Goal: Transaction & Acquisition: Purchase product/service

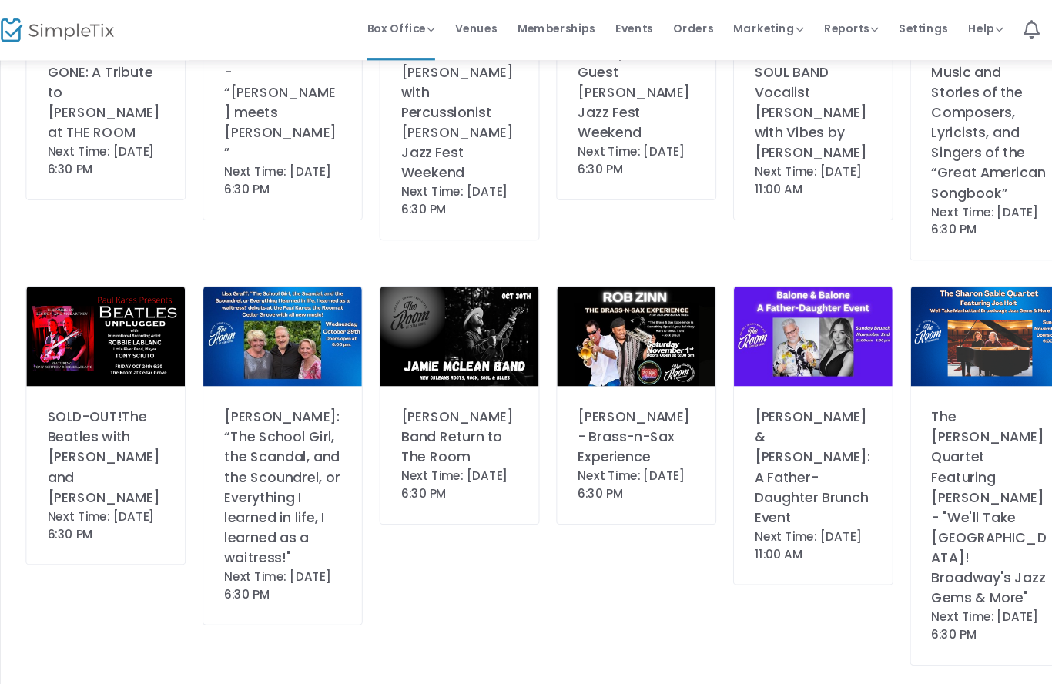
scroll to position [252, 0]
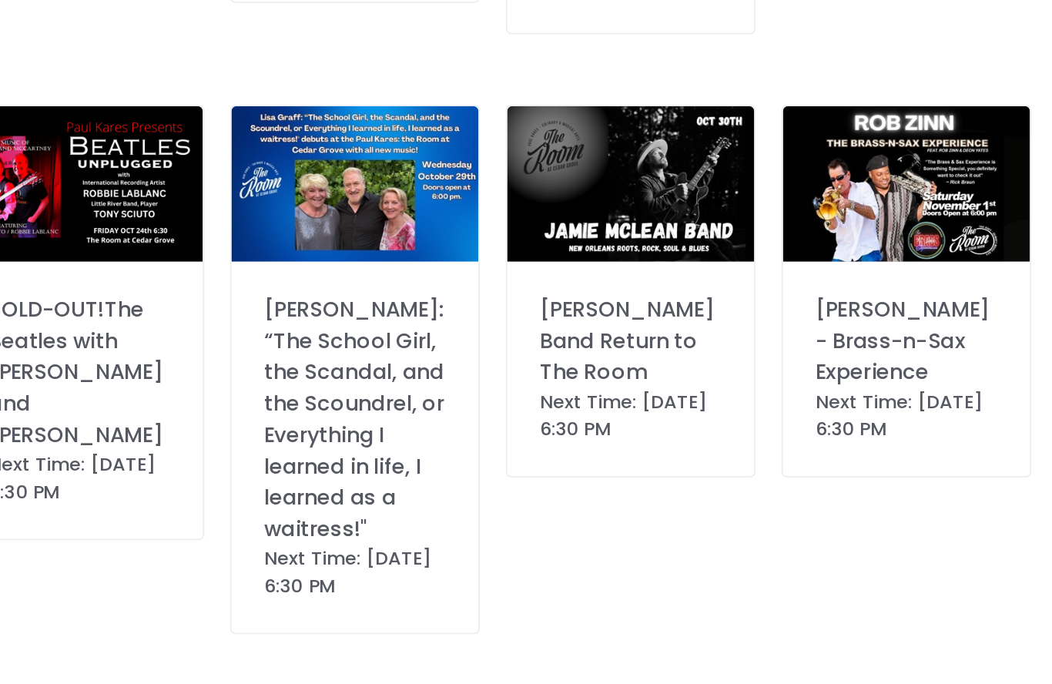
click at [229, 262] on img at bounding box center [281, 308] width 145 height 92
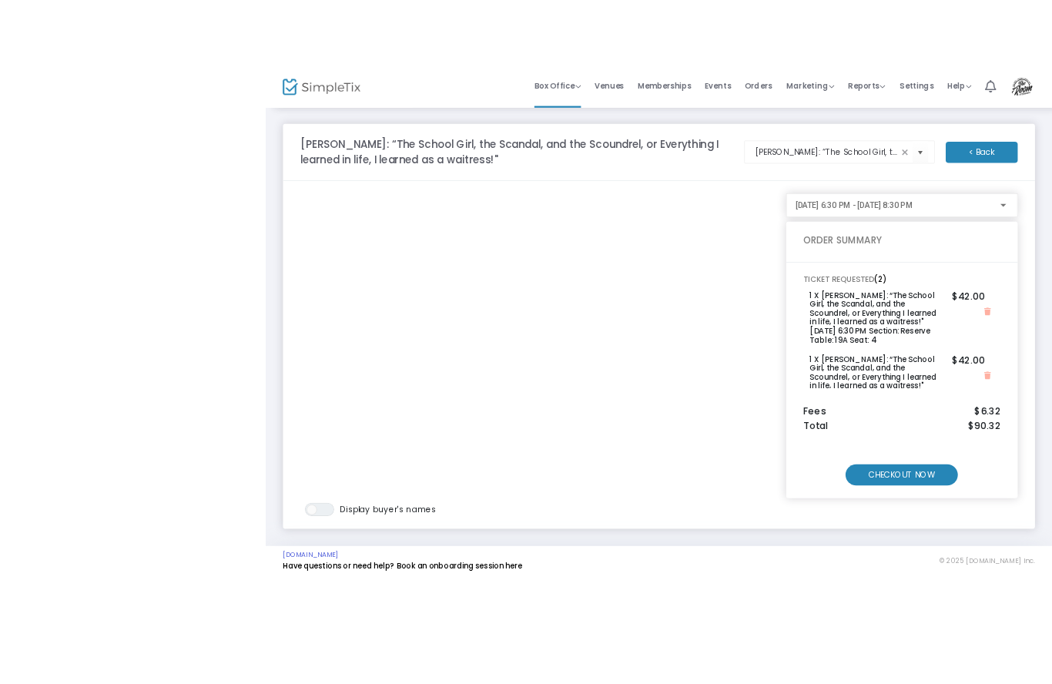
scroll to position [5, 0]
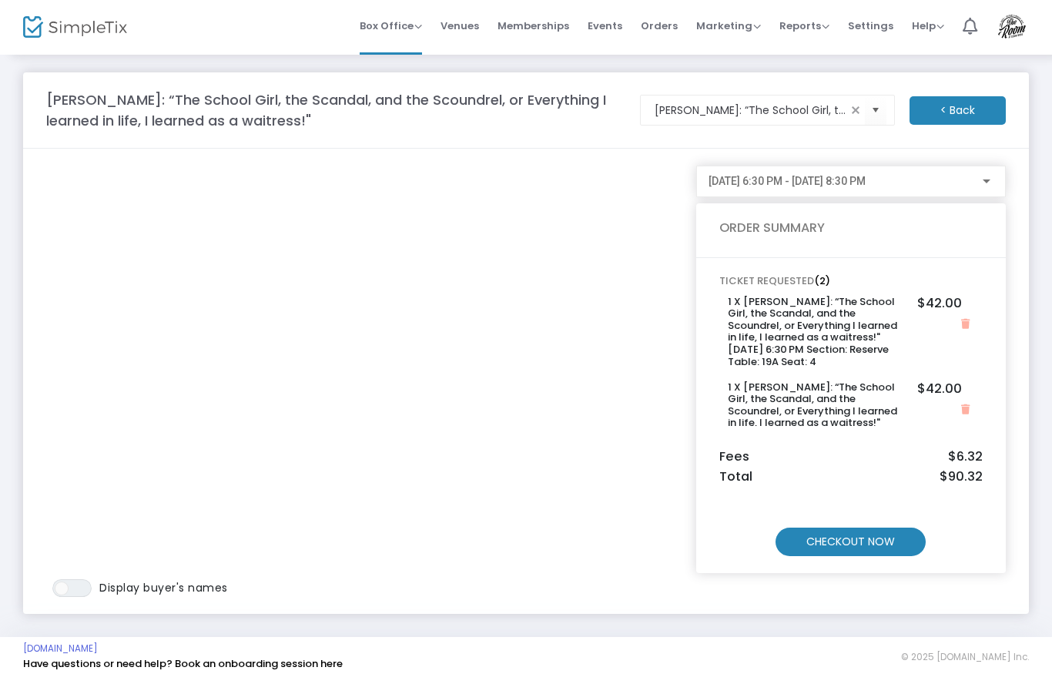
click at [867, 537] on m-button "CHECKOUT NOW" at bounding box center [850, 542] width 150 height 28
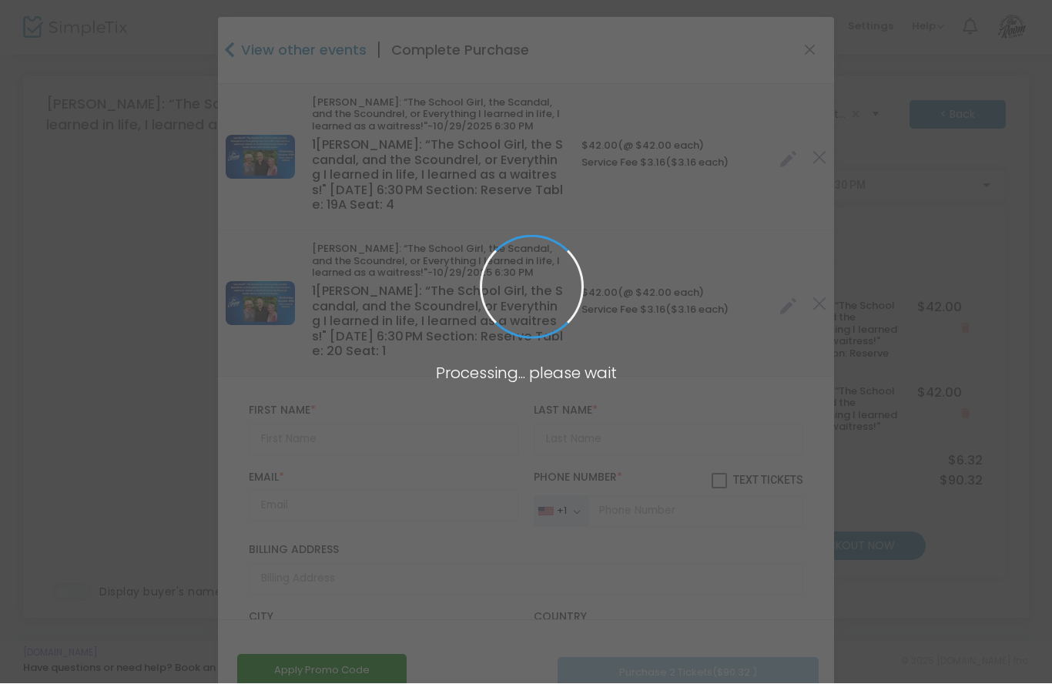
scroll to position [0, 0]
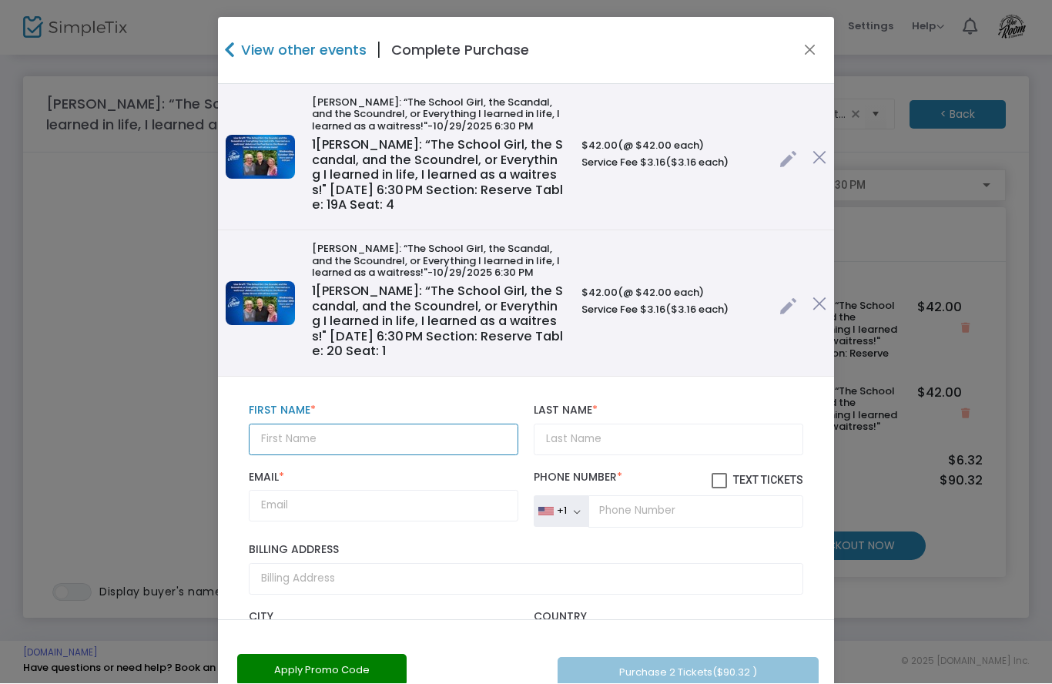
click at [328, 436] on input "text" at bounding box center [383, 440] width 269 height 32
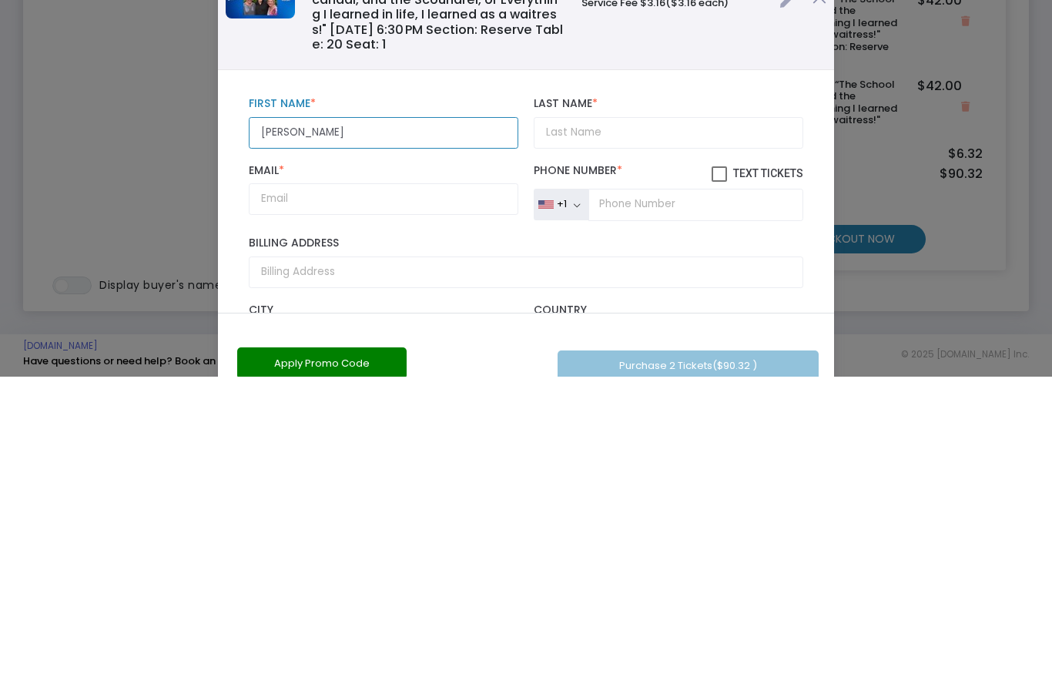
type input "[PERSON_NAME]"
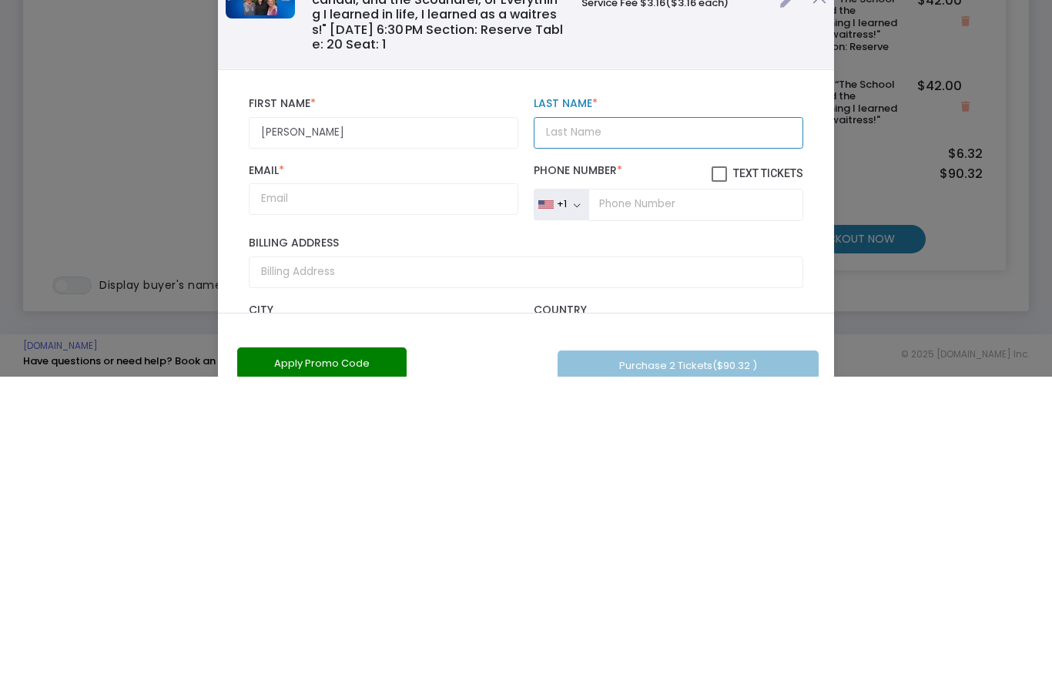
click at [601, 424] on input "Last Name *" at bounding box center [667, 440] width 269 height 32
type input "[PERSON_NAME]"
click at [335, 471] on div "Email * Email is required and valid." at bounding box center [383, 499] width 285 height 57
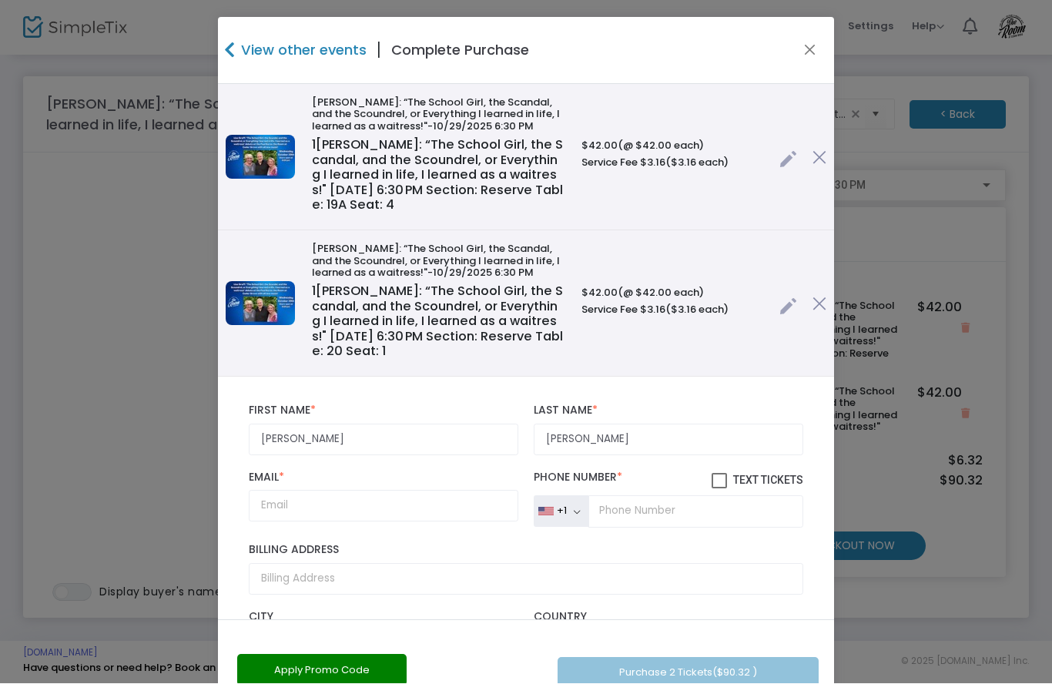
click at [353, 477] on div "Email * Email is required and valid." at bounding box center [383, 499] width 285 height 57
click at [361, 503] on input "Email *" at bounding box center [383, 506] width 269 height 32
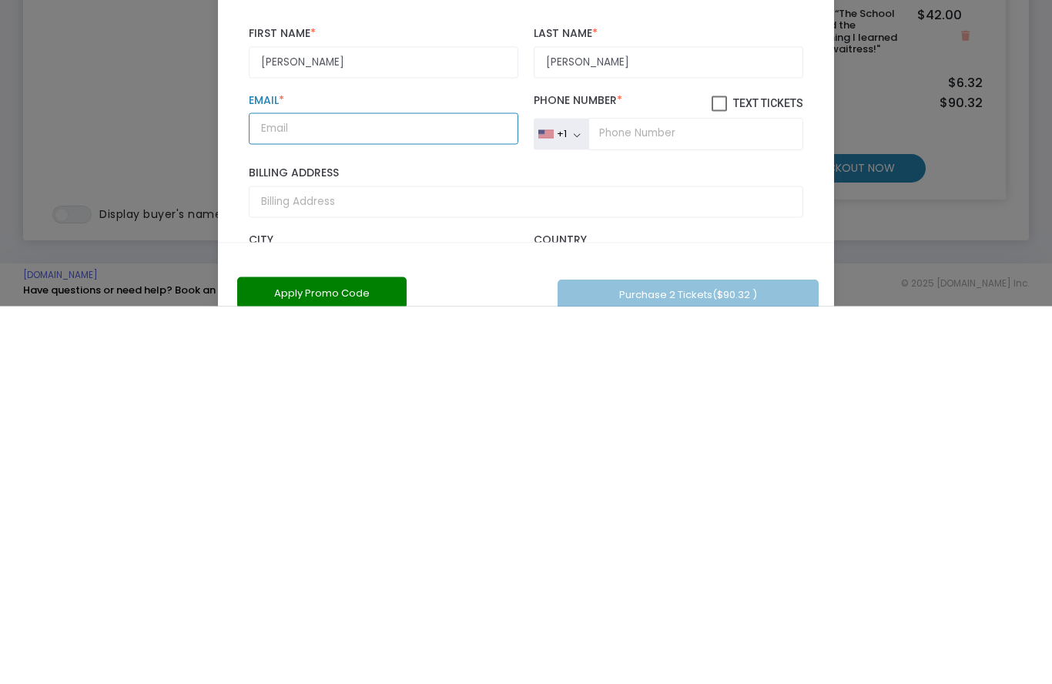
type input "[EMAIL_ADDRESS][DOMAIN_NAME]"
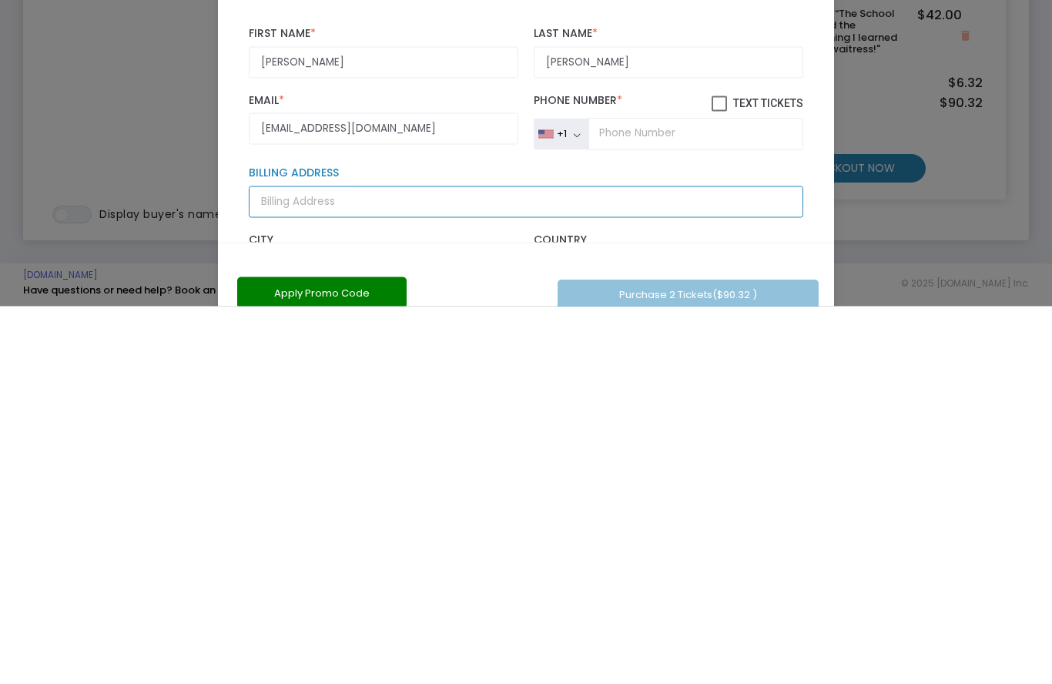
type input "[STREET_ADDRESS][PERSON_NAME]"
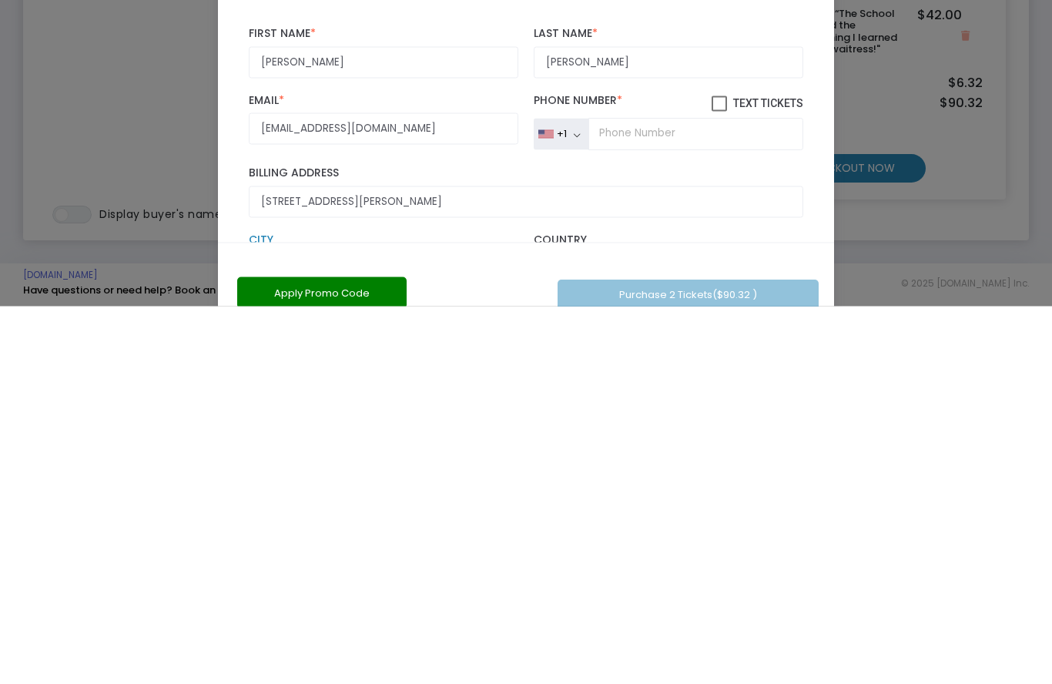
type input "Lewes"
type input "19958"
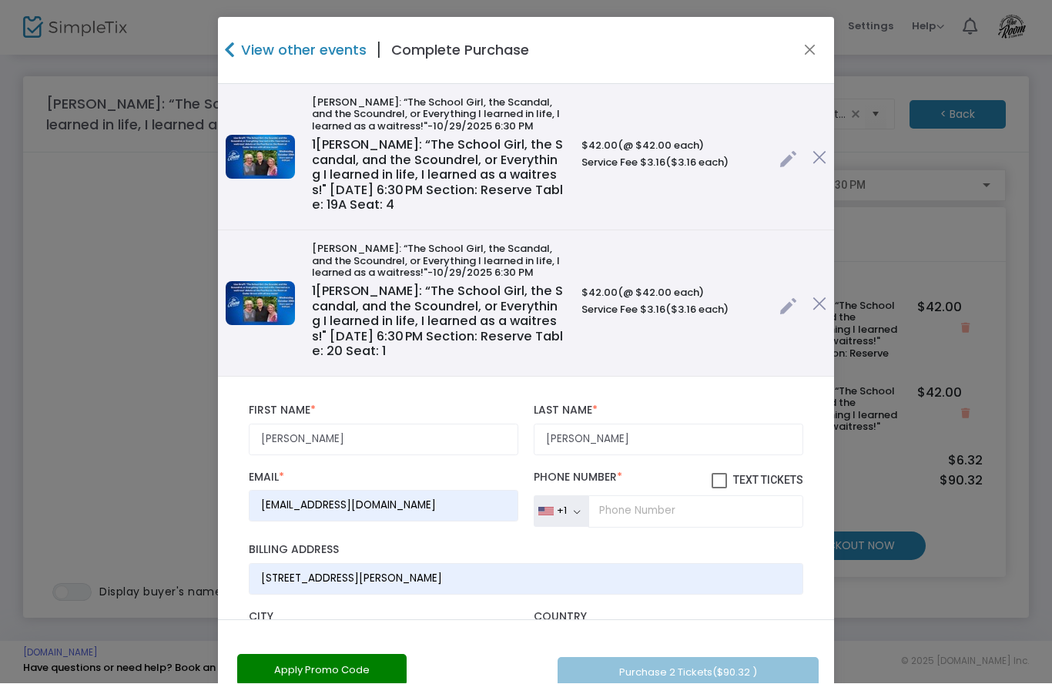
click at [977, 281] on ngb-modal-window "View other events | Complete Purchase [PERSON_NAME]: “The School Girl, the Scan…" at bounding box center [526, 342] width 1052 height 684
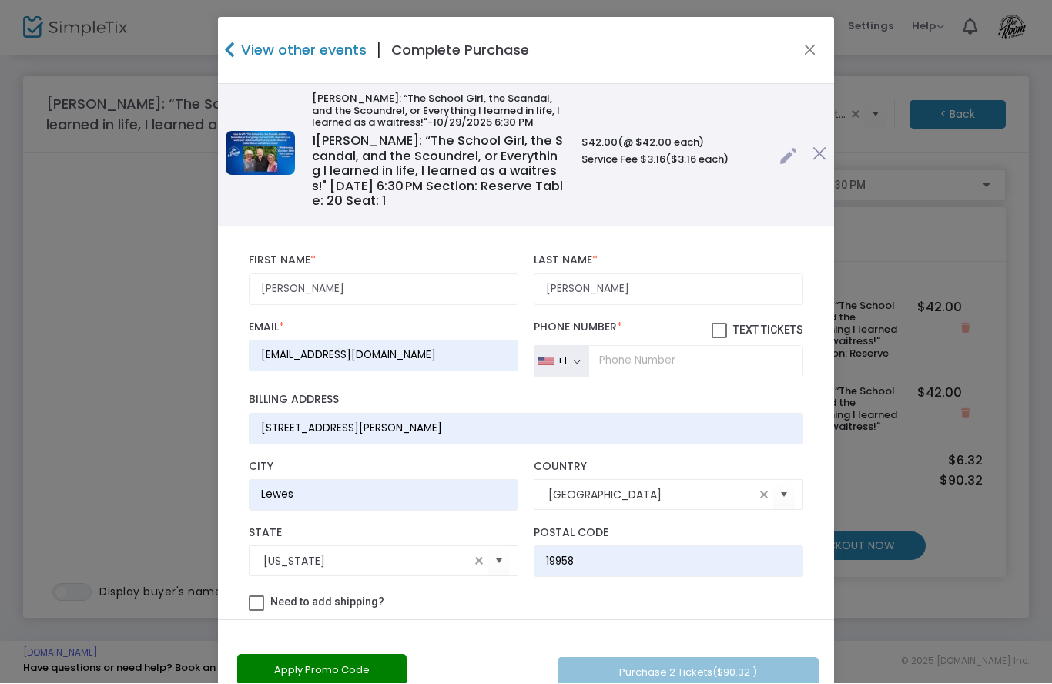
scroll to position [152, 0]
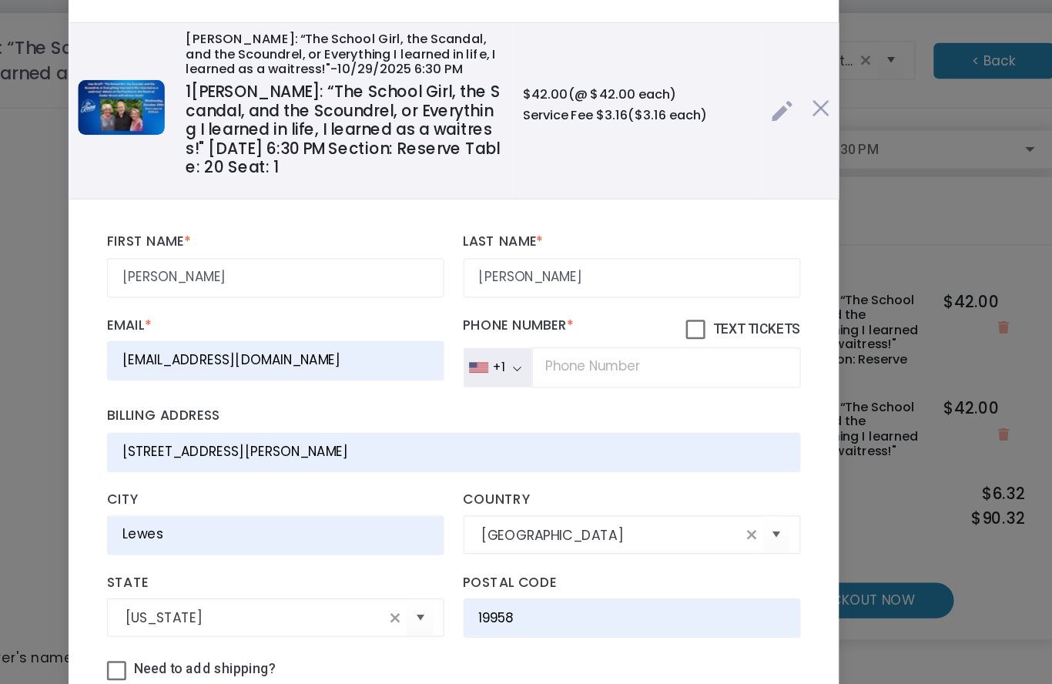
click at [711, 322] on span at bounding box center [718, 329] width 15 height 15
click at [718, 337] on input "Text Tickets" at bounding box center [718, 337] width 1 height 1
checkbox input "true"
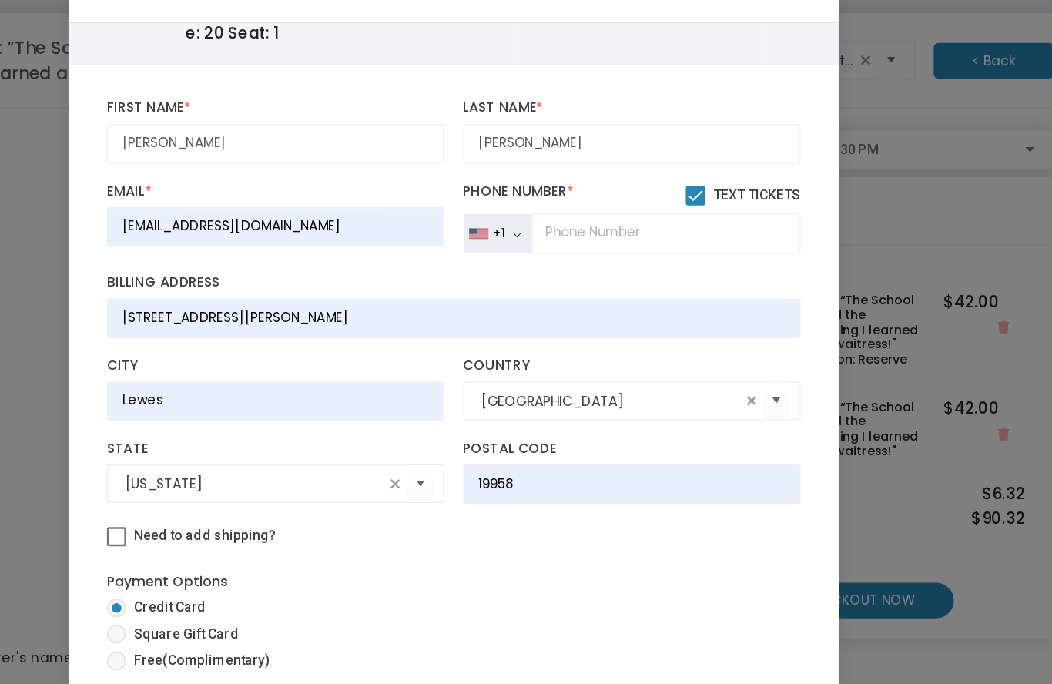
scroll to position [260, 0]
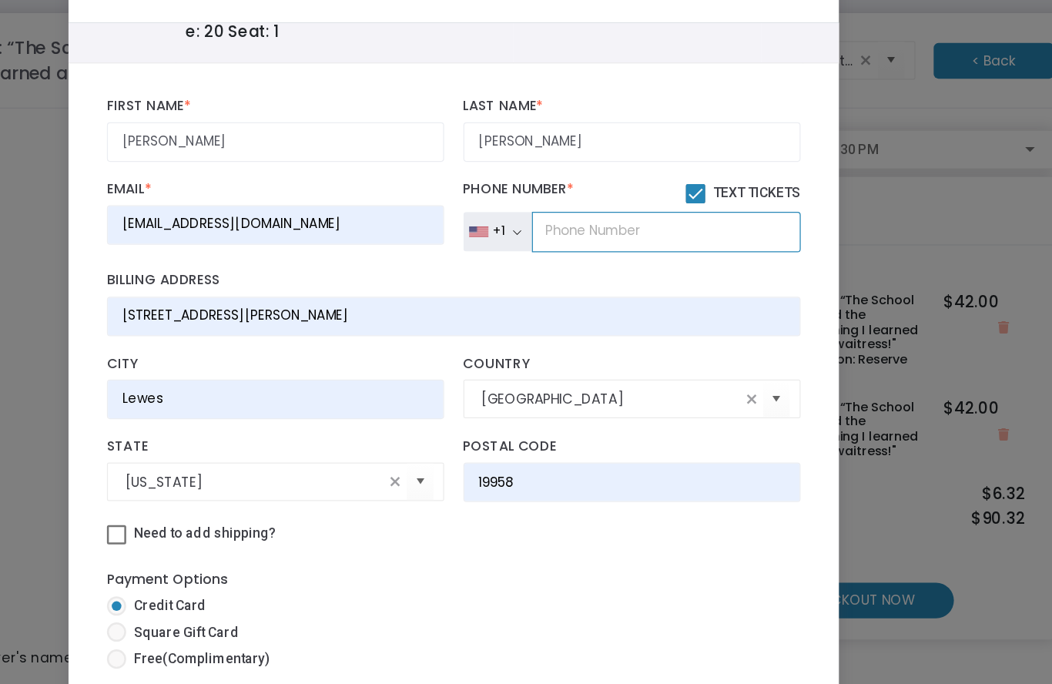
click at [588, 236] on input "tel" at bounding box center [695, 252] width 215 height 32
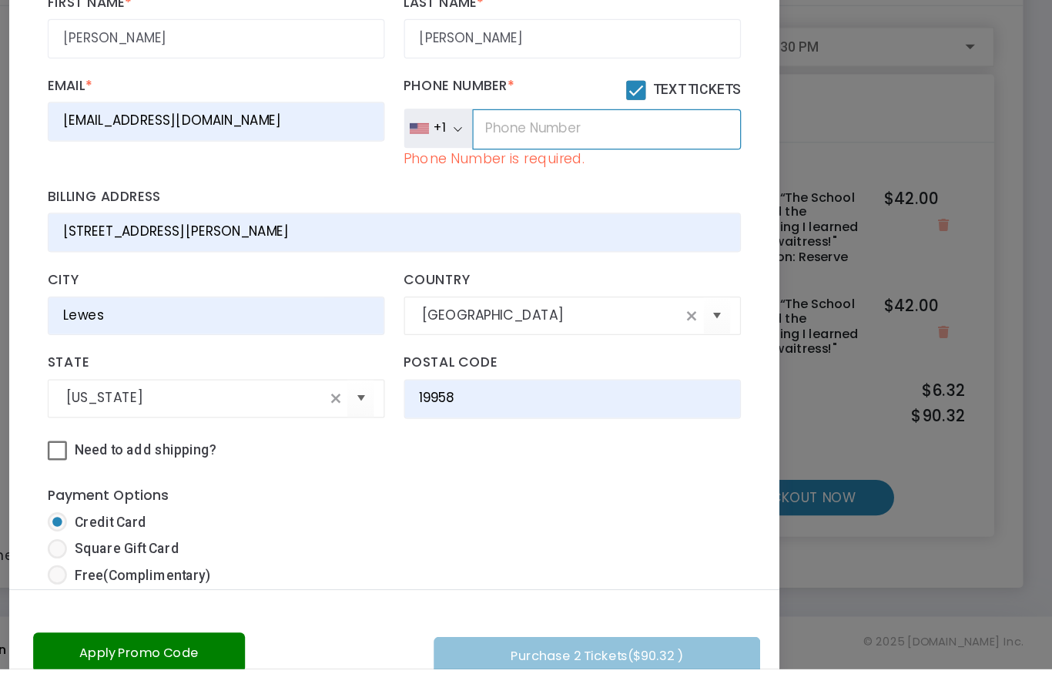
type input "[PHONE_NUMBER]"
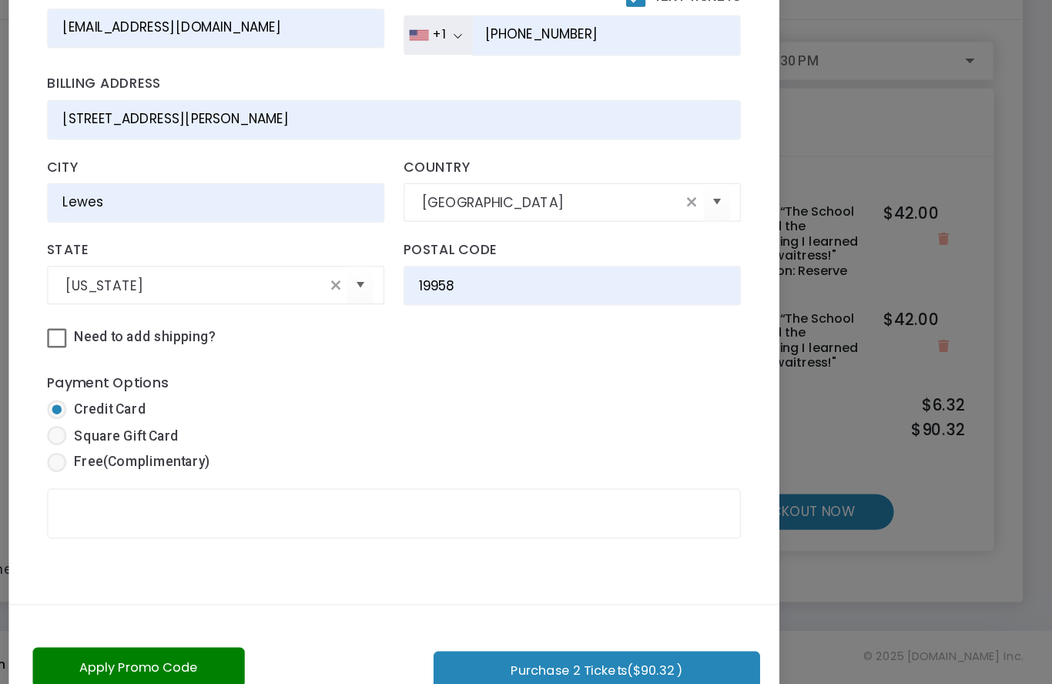
scroll to position [358, 0]
click at [249, 499] on span at bounding box center [256, 506] width 15 height 15
click at [256, 514] on input "Free (Complimentary)" at bounding box center [256, 514] width 1 height 1
radio input "true"
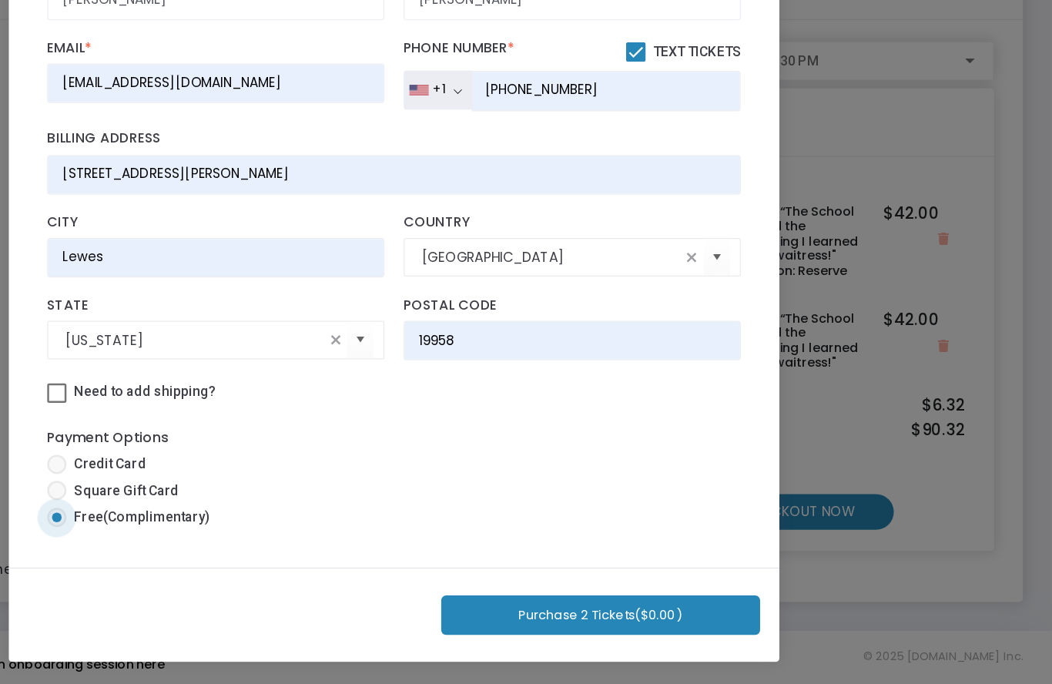
scroll to position [29, 0]
click at [564, 613] on button "Purchase 2 Tickets ($0.00 )" at bounding box center [691, 629] width 255 height 32
